Goal: Information Seeking & Learning: Learn about a topic

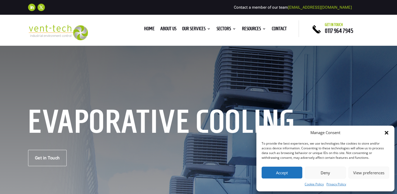
click at [285, 170] on button "Accept" at bounding box center [282, 172] width 41 height 12
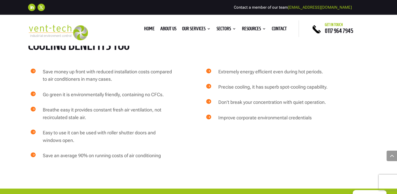
scroll to position [735, 0]
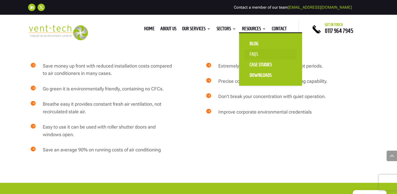
click at [255, 54] on link "FAQS" at bounding box center [270, 54] width 52 height 10
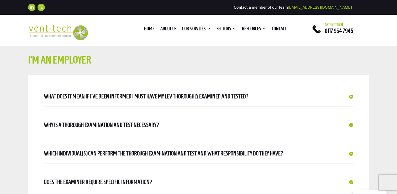
scroll to position [210, 0]
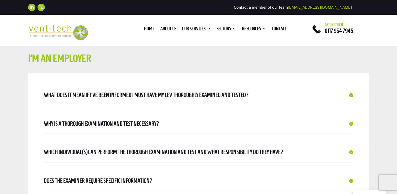
click at [350, 123] on h5 "Why is a thorough examination and test necessary?" at bounding box center [198, 123] width 309 height 9
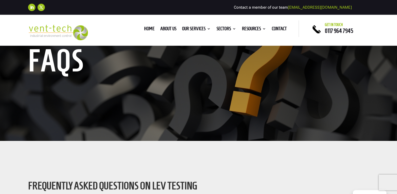
scroll to position [0, 0]
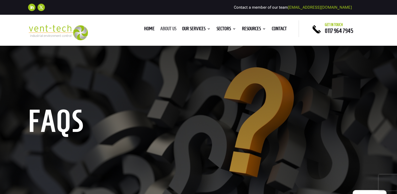
click at [166, 29] on link "About us" at bounding box center [168, 30] width 16 height 6
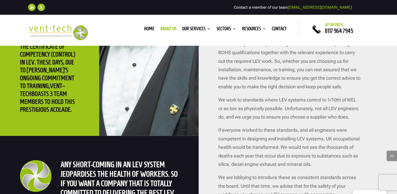
scroll to position [1155, 0]
